Goal: Find contact information: Find contact information

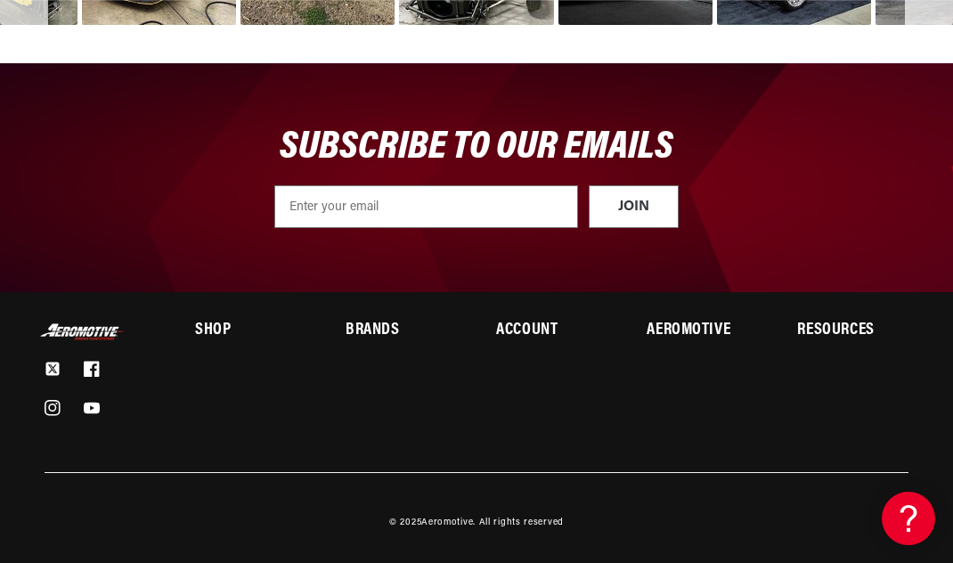
scroll to position [5321, 0]
click at [214, 339] on h2 "Shop" at bounding box center [250, 330] width 110 height 15
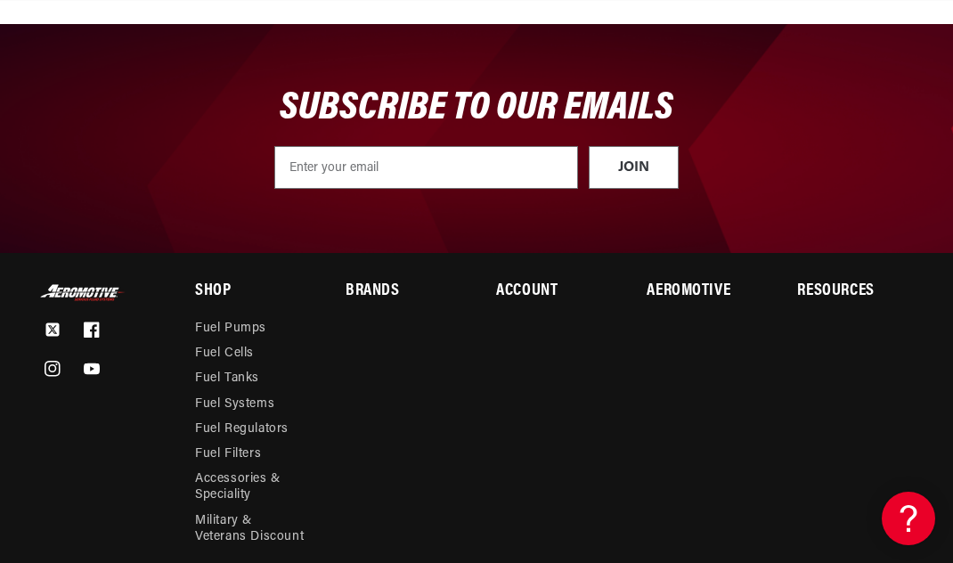
scroll to position [0, 793]
click at [365, 299] on h2 "Brands" at bounding box center [401, 291] width 110 height 15
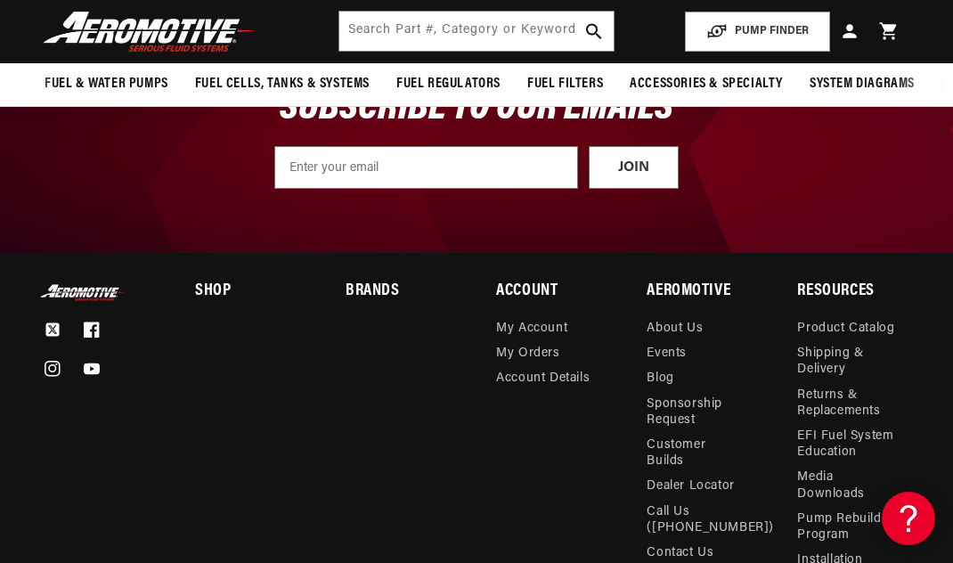
click at [365, 365] on div "Brands PerTronix Ignition [PERSON_NAME] Cable [PERSON_NAME]’s Headers JBA Perfo…" at bounding box center [401, 515] width 110 height 463
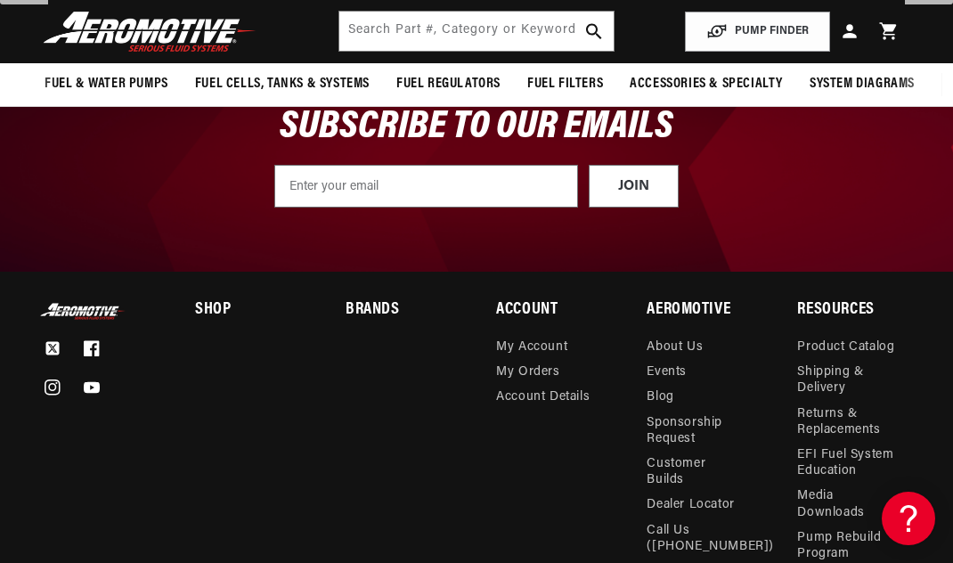
scroll to position [0, 2379]
click at [666, 360] on link "About Us" at bounding box center [675, 349] width 56 height 20
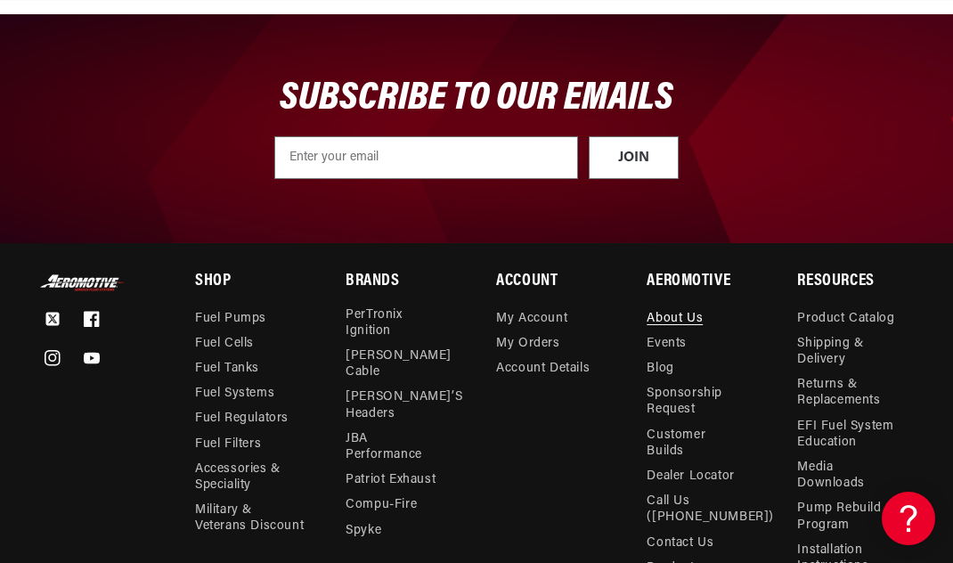
scroll to position [0, 1586]
click at [671, 531] on link "Contact Us" at bounding box center [680, 543] width 67 height 25
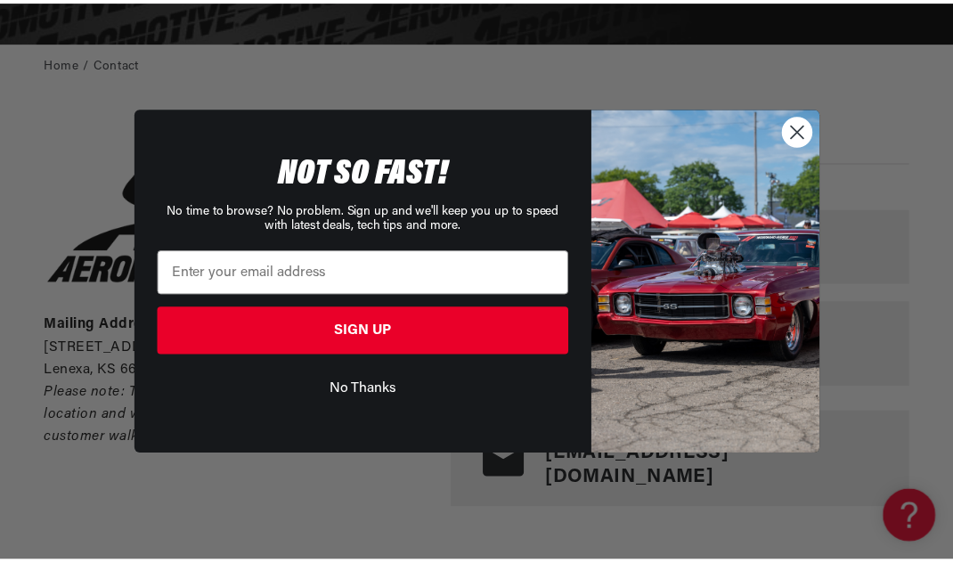
scroll to position [0, 1586]
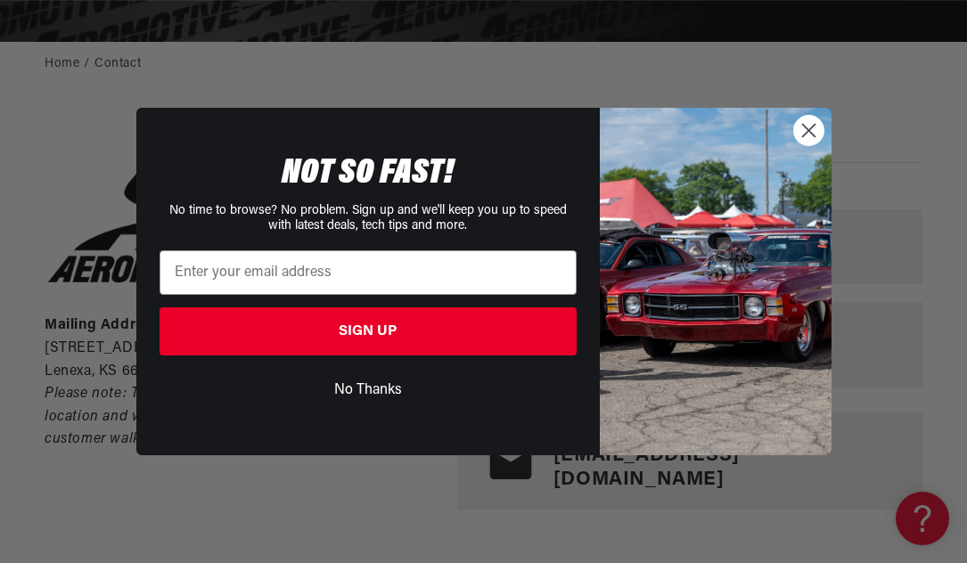
click at [808, 138] on circle "Close dialog" at bounding box center [807, 130] width 29 height 29
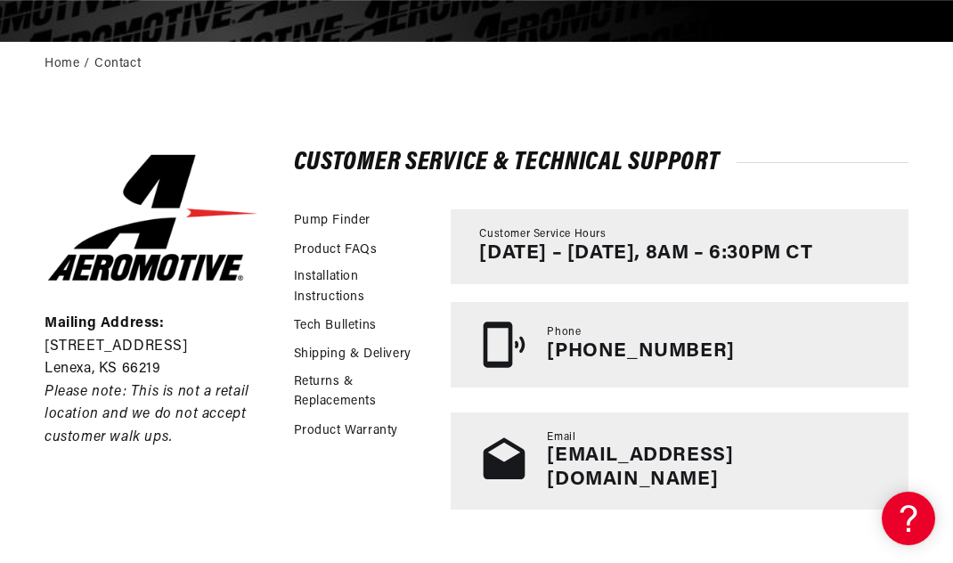
scroll to position [0, 0]
click at [397, 514] on div "Mailing Address: 10955 Mill Creek Road Lenexa, KS 66219 Please note: This is no…" at bounding box center [476, 330] width 953 height 487
